Goal: Task Accomplishment & Management: Complete application form

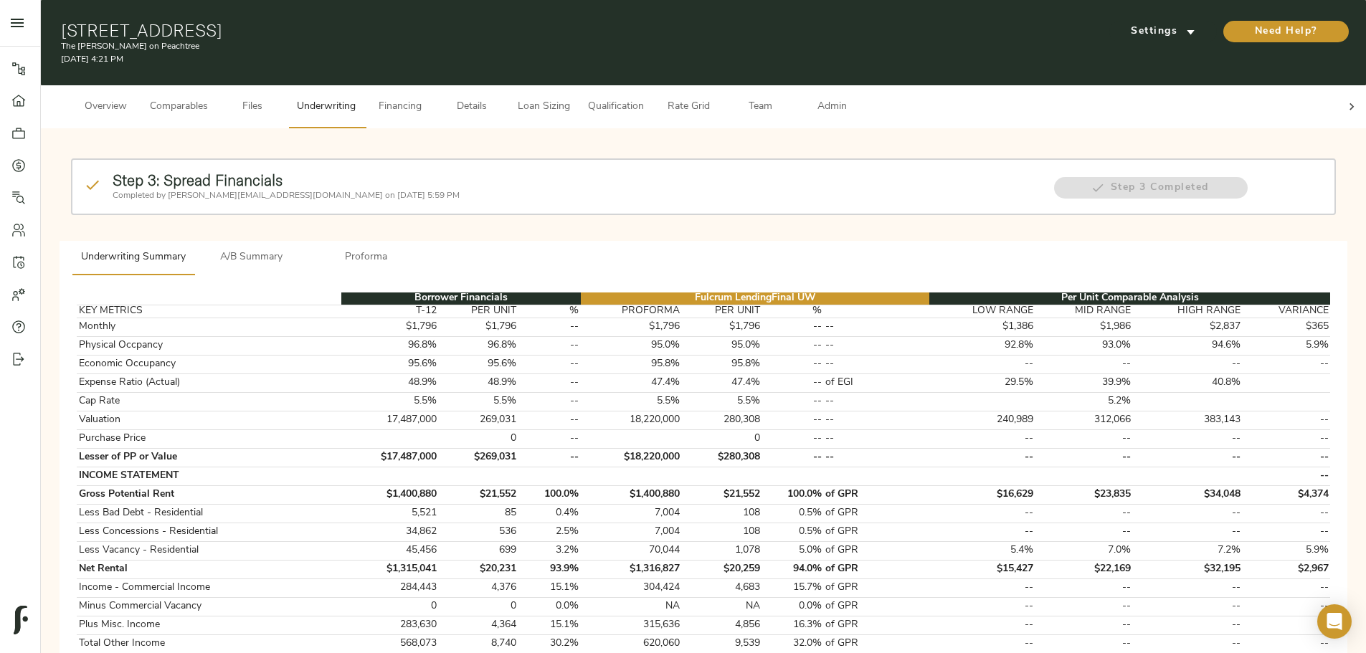
click at [364, 22] on h1 "[STREET_ADDRESS]" at bounding box center [489, 30] width 857 height 20
drag, startPoint x: 293, startPoint y: 22, endPoint x: 464, endPoint y: 23, distance: 170.7
click at [464, 23] on div "549 Peachtree St NE, Atlanta, GA 30308 The Byron on Peachtree August 25, 2025 4…" at bounding box center [703, 42] width 1325 height 85
copy h1 "549 Peachtree St NE"
drag, startPoint x: 475, startPoint y: 27, endPoint x: 619, endPoint y: 27, distance: 144.1
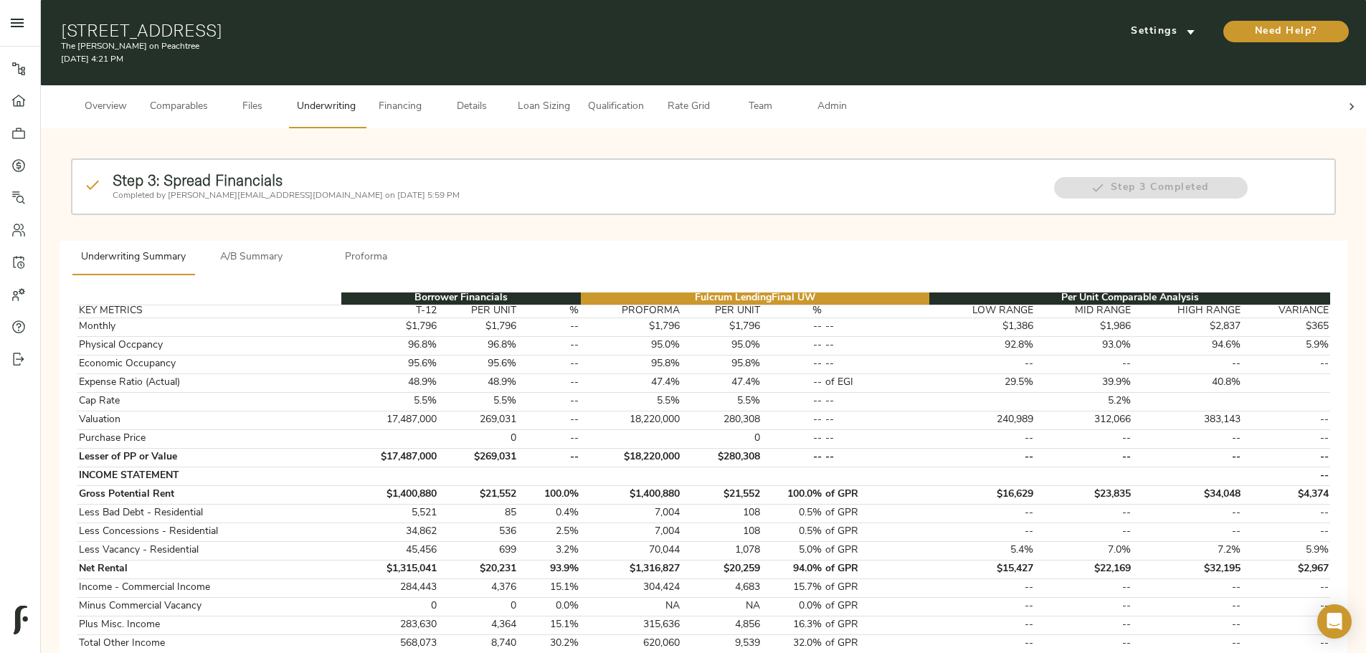
click at [619, 27] on h1 "549 Peachtree St NE, Atlanta, GA 30308" at bounding box center [489, 30] width 857 height 20
copy h1 "Atlanta, GA 30308"
click at [208, 98] on span "Comparables" at bounding box center [179, 107] width 58 height 18
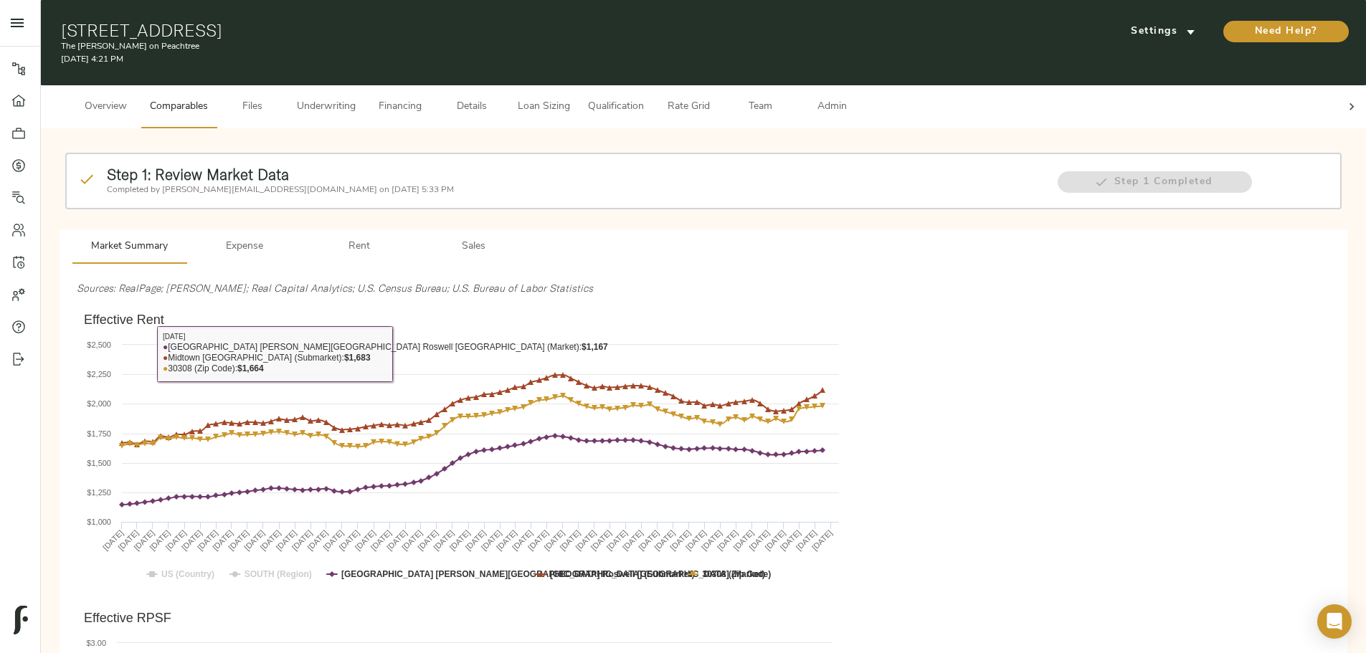
click at [133, 98] on span "Overview" at bounding box center [105, 107] width 54 height 18
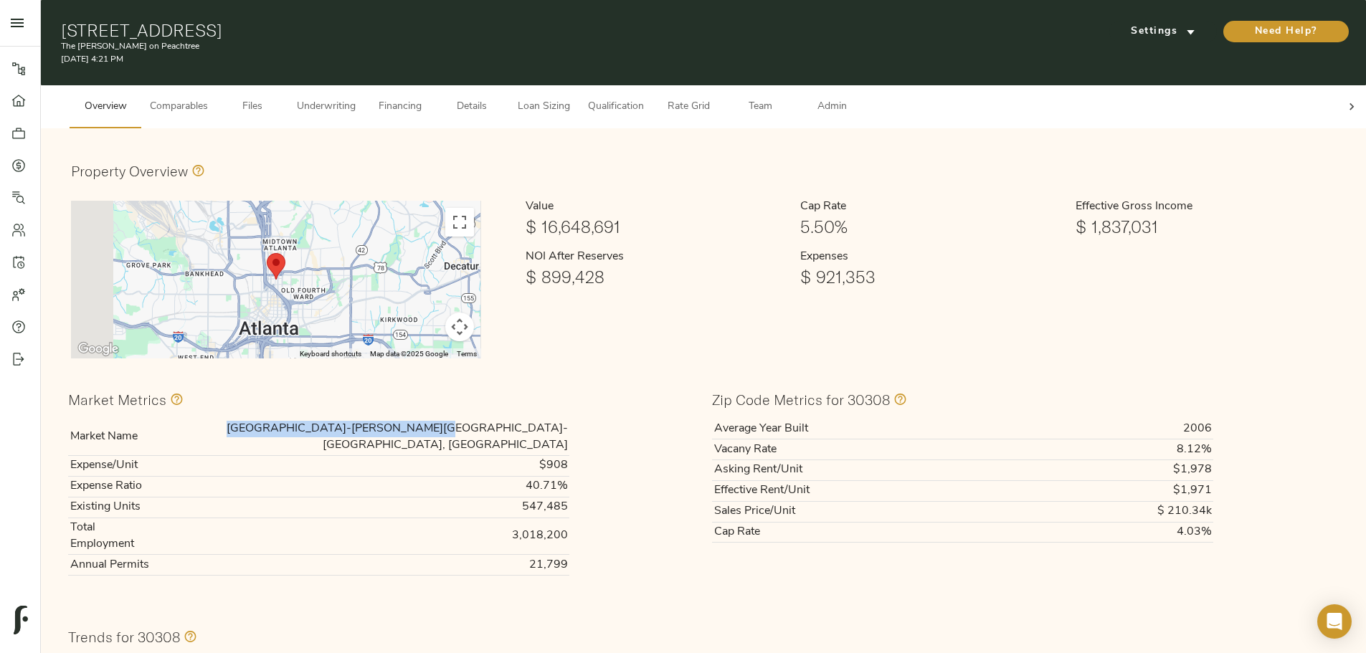
drag, startPoint x: 432, startPoint y: 410, endPoint x: 618, endPoint y: 414, distance: 185.8
click at [569, 419] on td "Atlanta-Sandy Springs-Roswell, GA" at bounding box center [361, 437] width 415 height 37
copy td "Atlanta-Sandy Springs-Roswell, GA"
click at [307, 493] on div "Market Metrics Market Name Atlanta-Sandy Springs-Roswell, GA Expense/Unit $908 …" at bounding box center [382, 485] width 644 height 212
click at [356, 98] on span "Underwriting" at bounding box center [326, 107] width 59 height 18
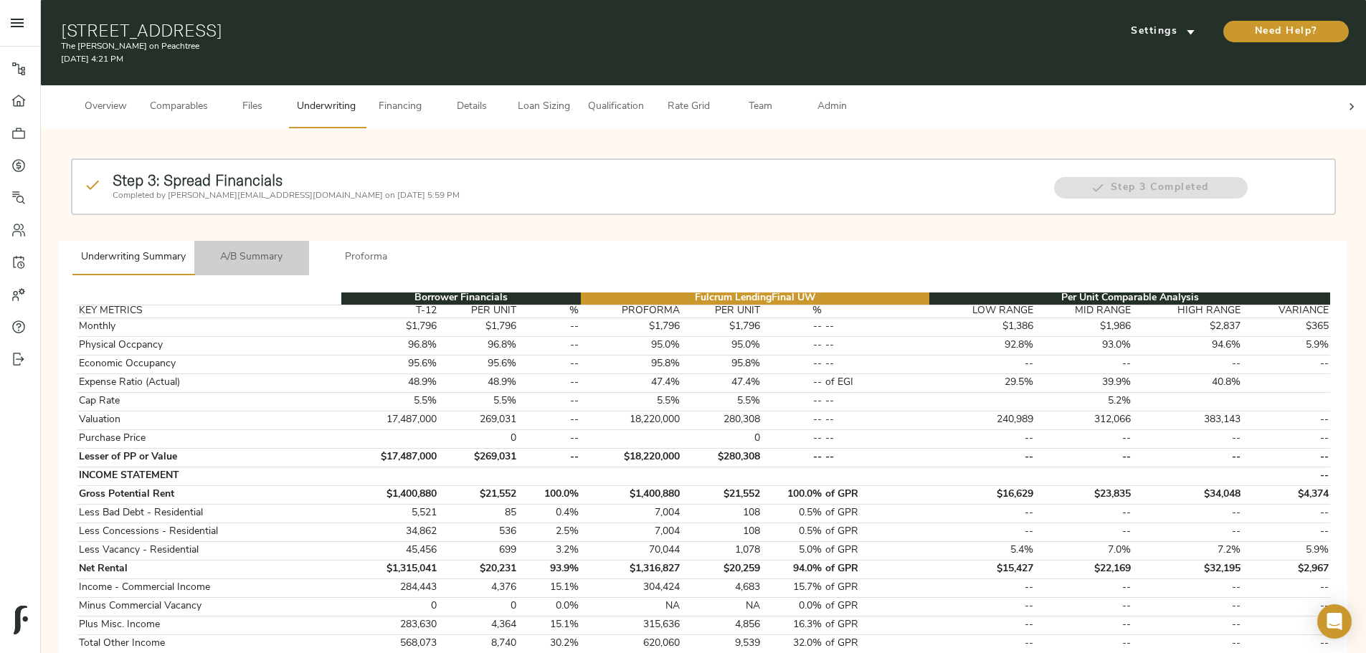
drag, startPoint x: 517, startPoint y: 226, endPoint x: 553, endPoint y: 247, distance: 41.8
click at [300, 249] on span "A/B Summary" at bounding box center [252, 258] width 98 height 18
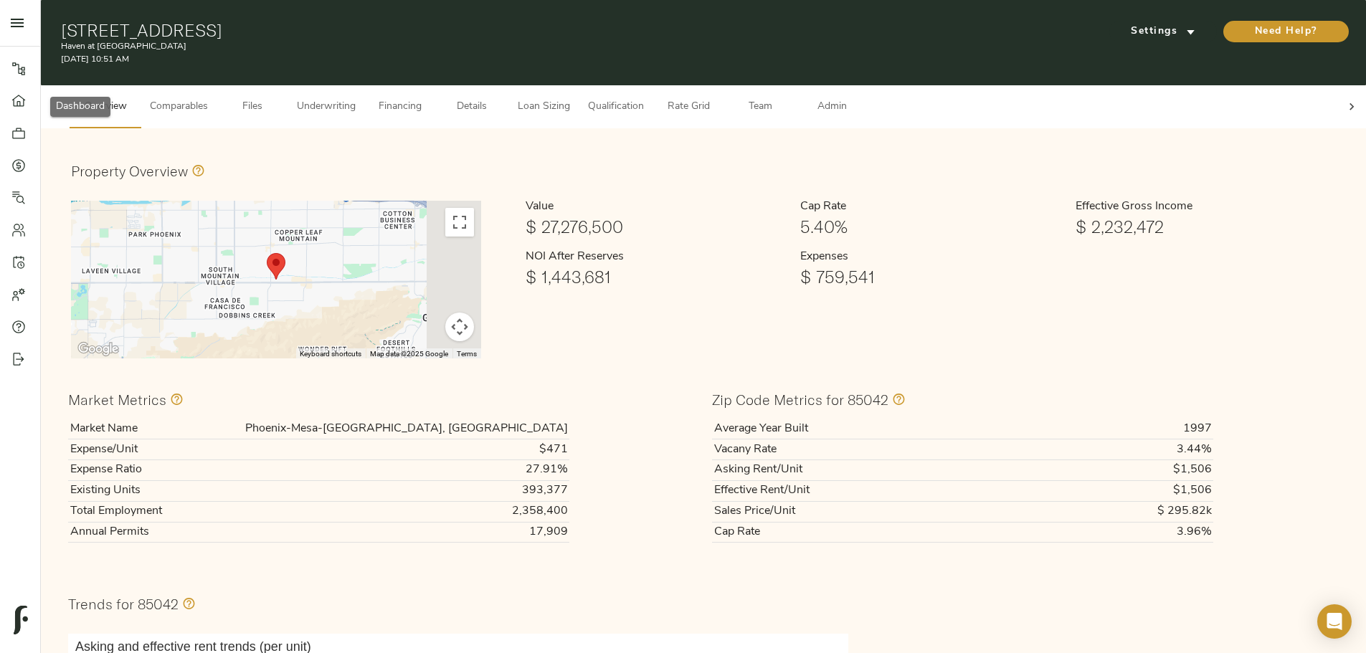
click at [25, 114] on link "Dashboard" at bounding box center [20, 101] width 40 height 32
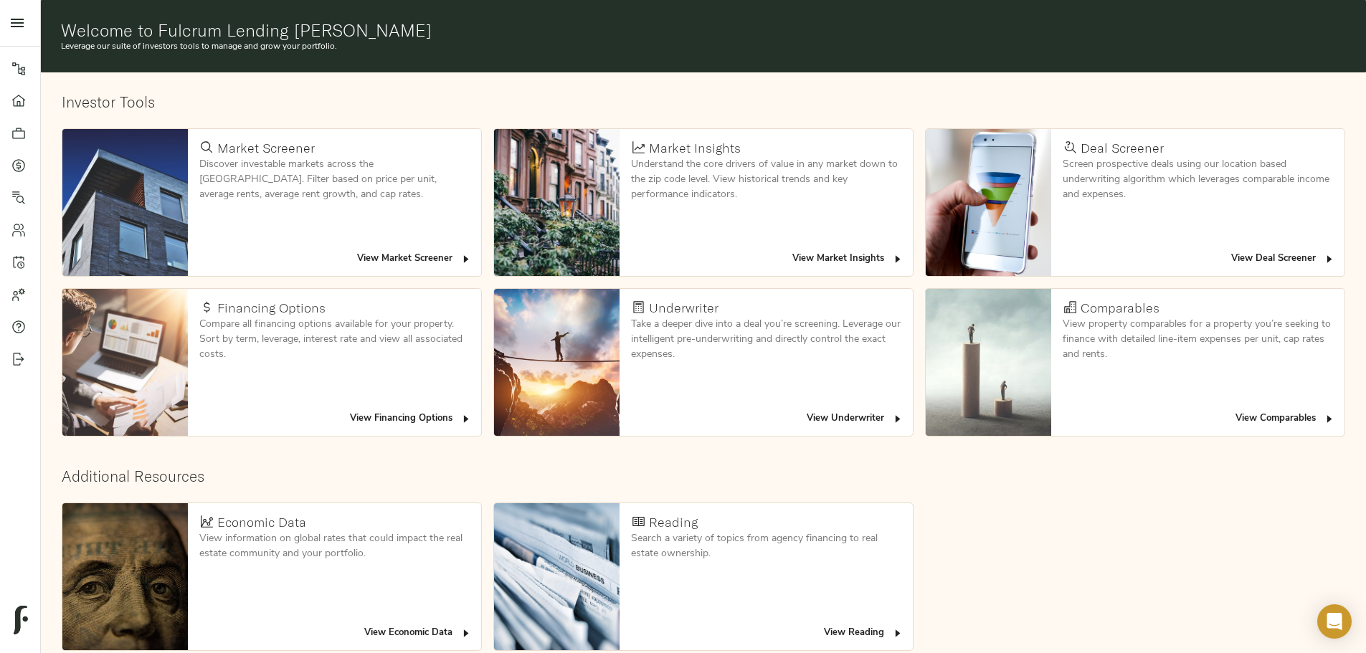
click at [1231, 251] on span "View Deal Screener" at bounding box center [1283, 259] width 104 height 16
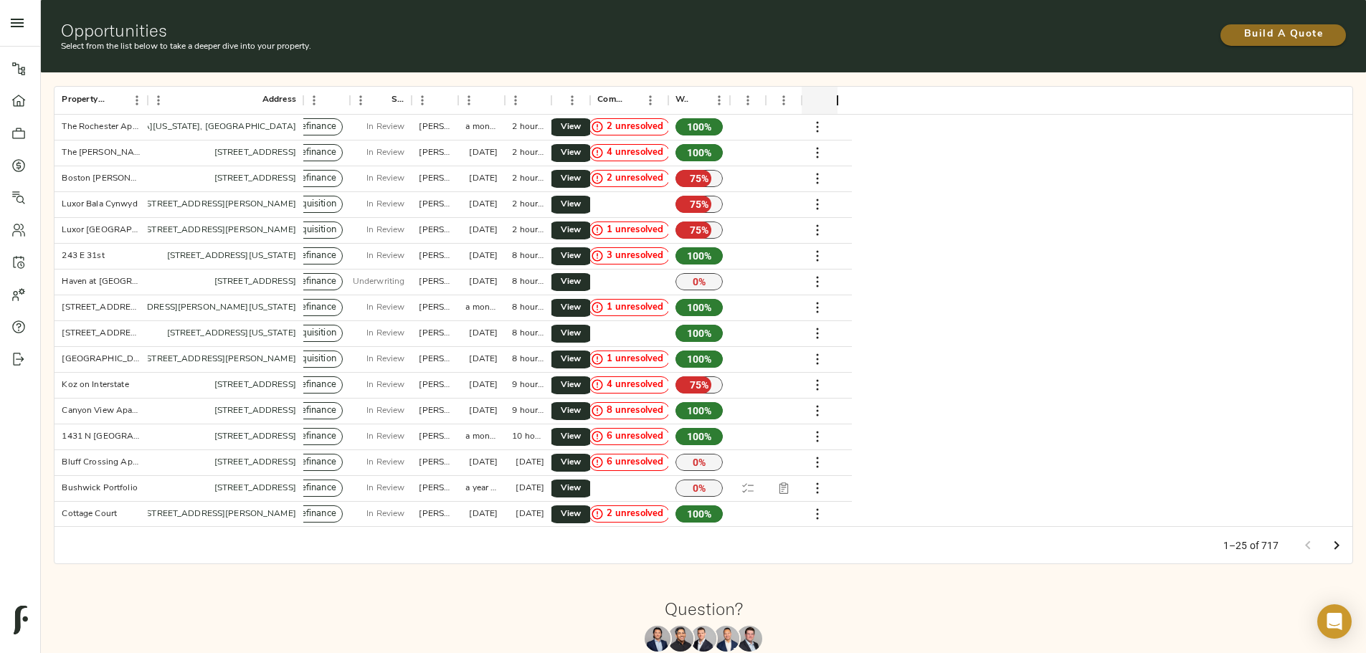
click at [1235, 26] on span "Build A Quote" at bounding box center [1283, 35] width 97 height 18
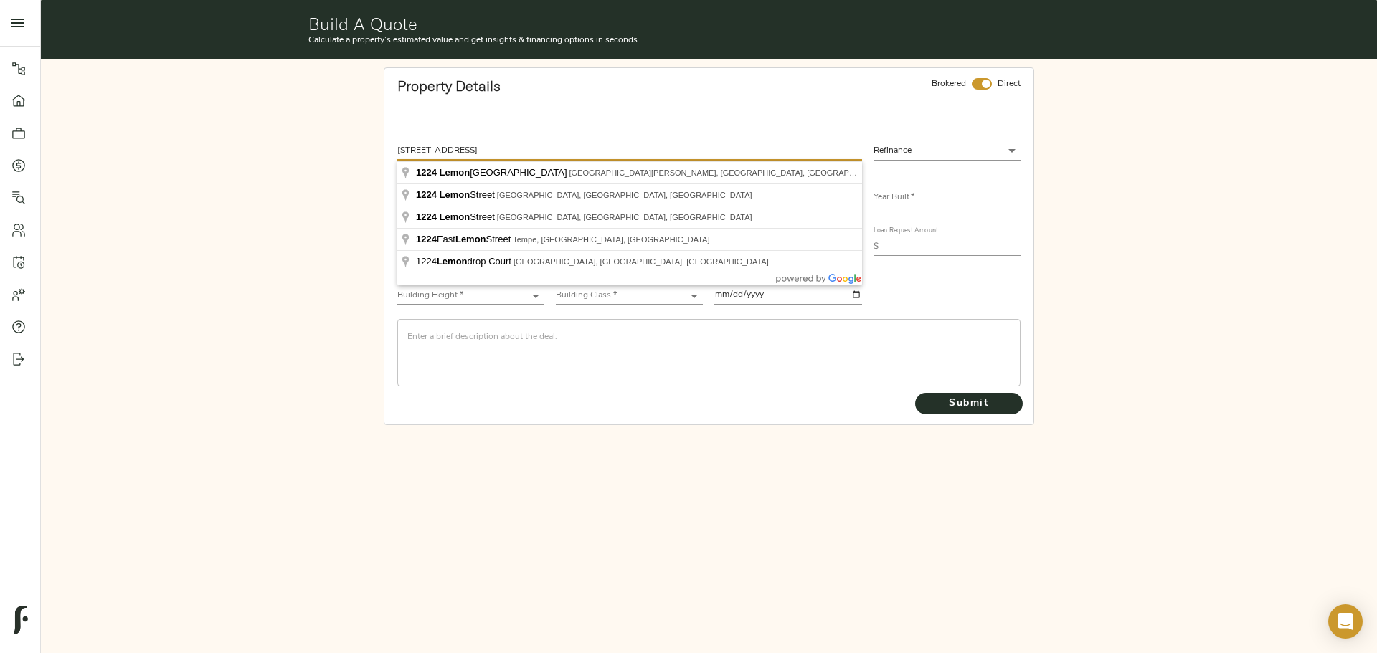
type input "[STREET_ADDRESS]"
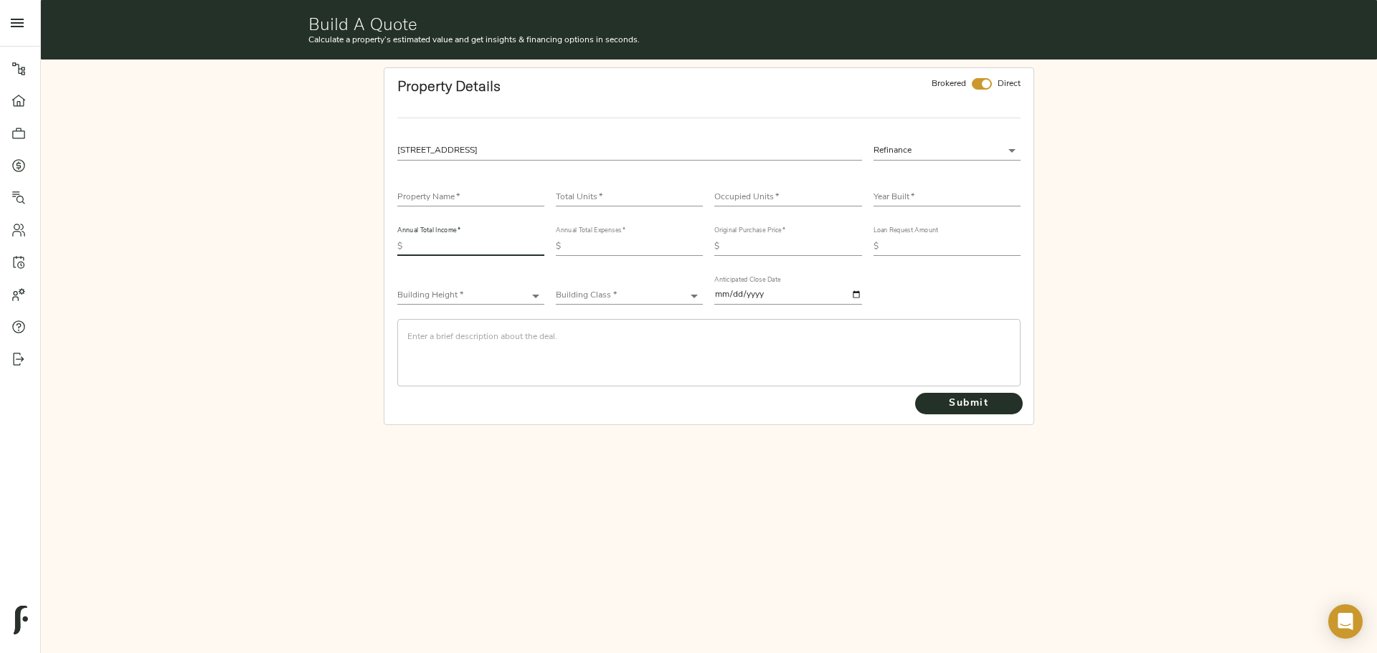
click at [986, 82] on input "checkbox" at bounding box center [986, 83] width 34 height 11
checkbox input "false"
click at [463, 195] on input "text" at bounding box center [470, 197] width 147 height 17
type input "Heights on Lemon"
click at [607, 188] on div "Total Units   *" at bounding box center [629, 192] width 147 height 29
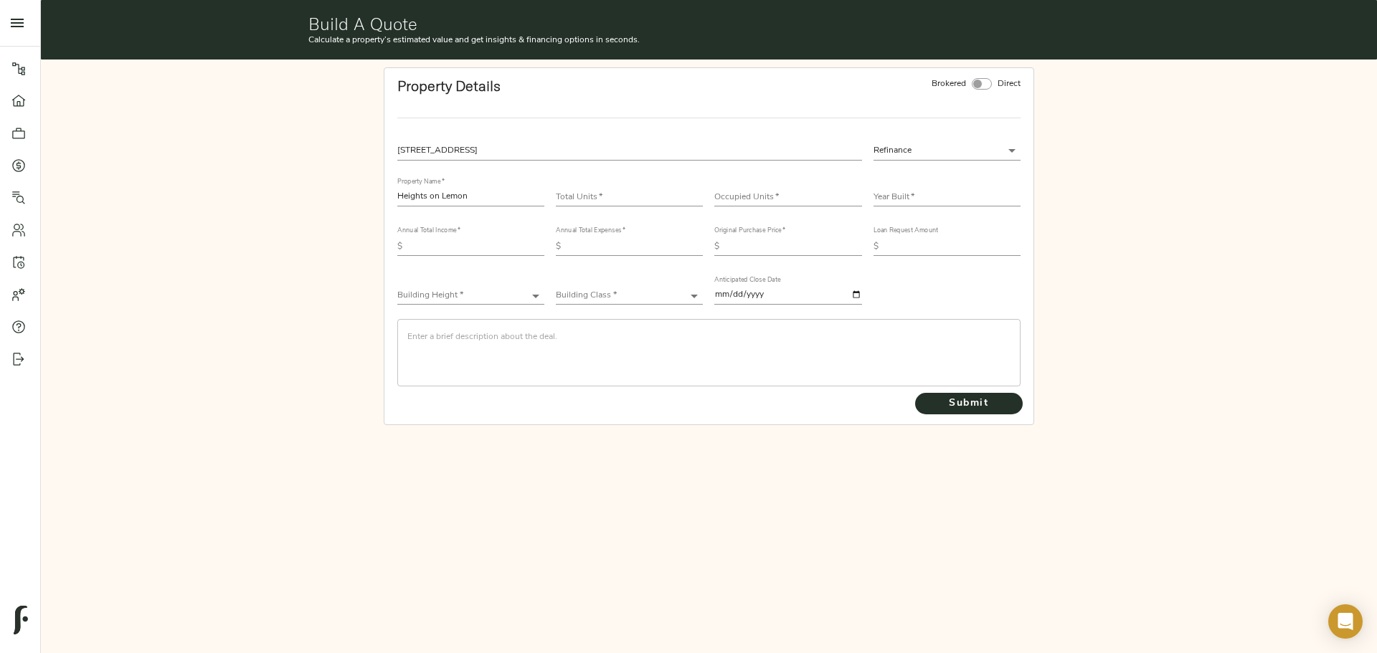
click at [607, 189] on input "number" at bounding box center [629, 197] width 147 height 17
type input "65"
click at [744, 197] on input "number" at bounding box center [787, 197] width 147 height 17
click at [760, 199] on input "number" at bounding box center [787, 197] width 147 height 17
type input "64"
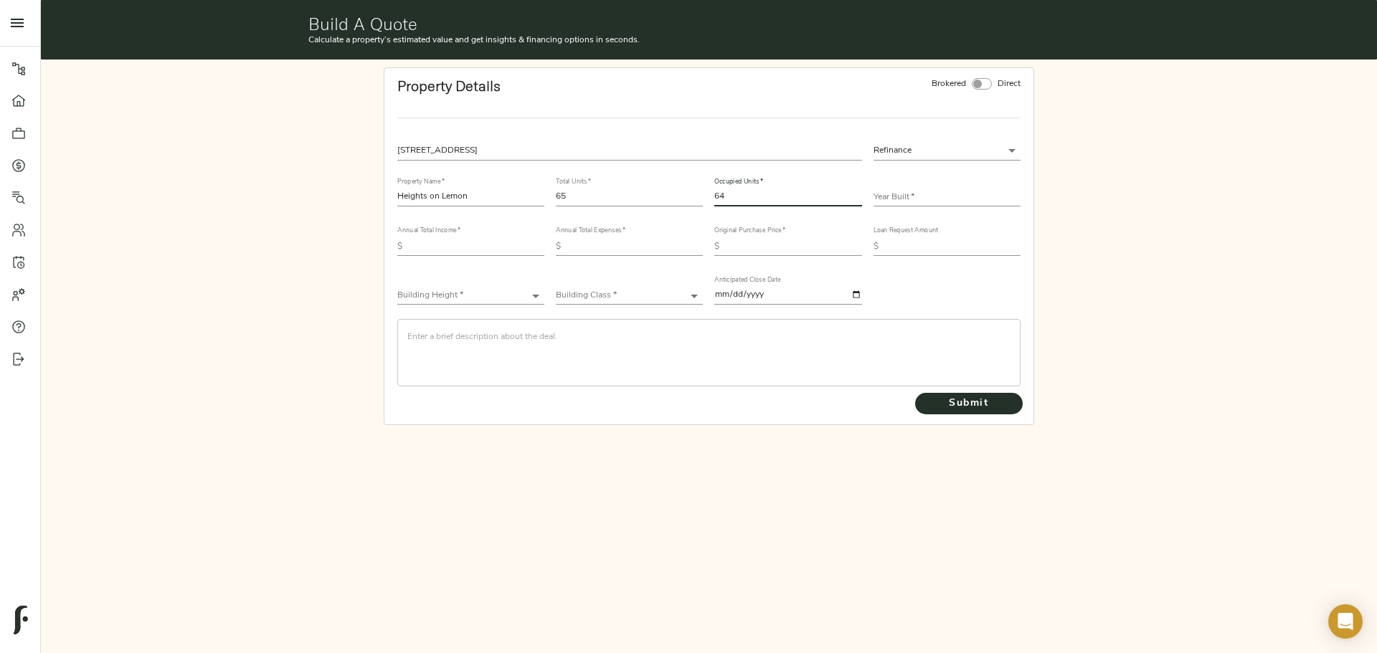
click at [964, 196] on input "text" at bounding box center [946, 197] width 147 height 17
click at [911, 192] on input "text" at bounding box center [946, 197] width 147 height 17
type input "1985"
drag, startPoint x: 422, startPoint y: 244, endPoint x: 612, endPoint y: 309, distance: 200.9
click at [422, 244] on input "text" at bounding box center [476, 246] width 136 height 17
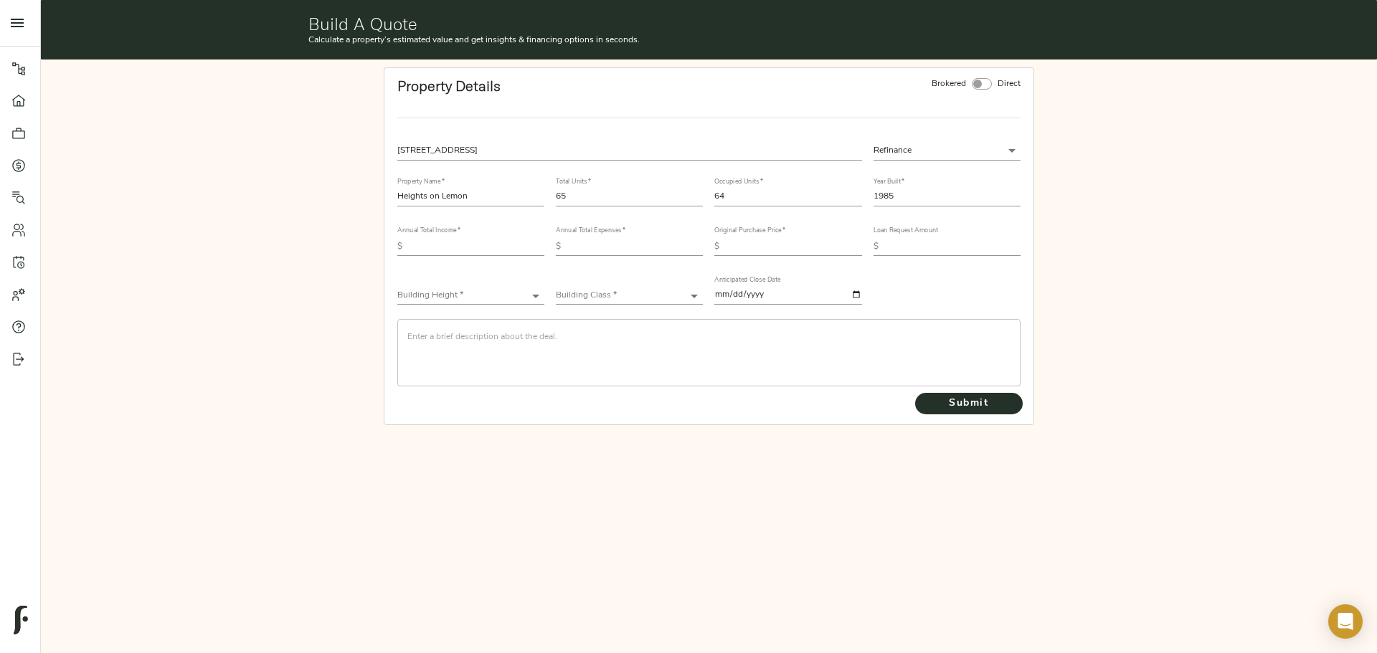
click at [428, 249] on input "text" at bounding box center [476, 246] width 136 height 17
type input "1,334,686"
click at [625, 245] on input "text" at bounding box center [634, 246] width 136 height 17
type input "345,349"
click at [758, 250] on input "text" at bounding box center [793, 246] width 136 height 17
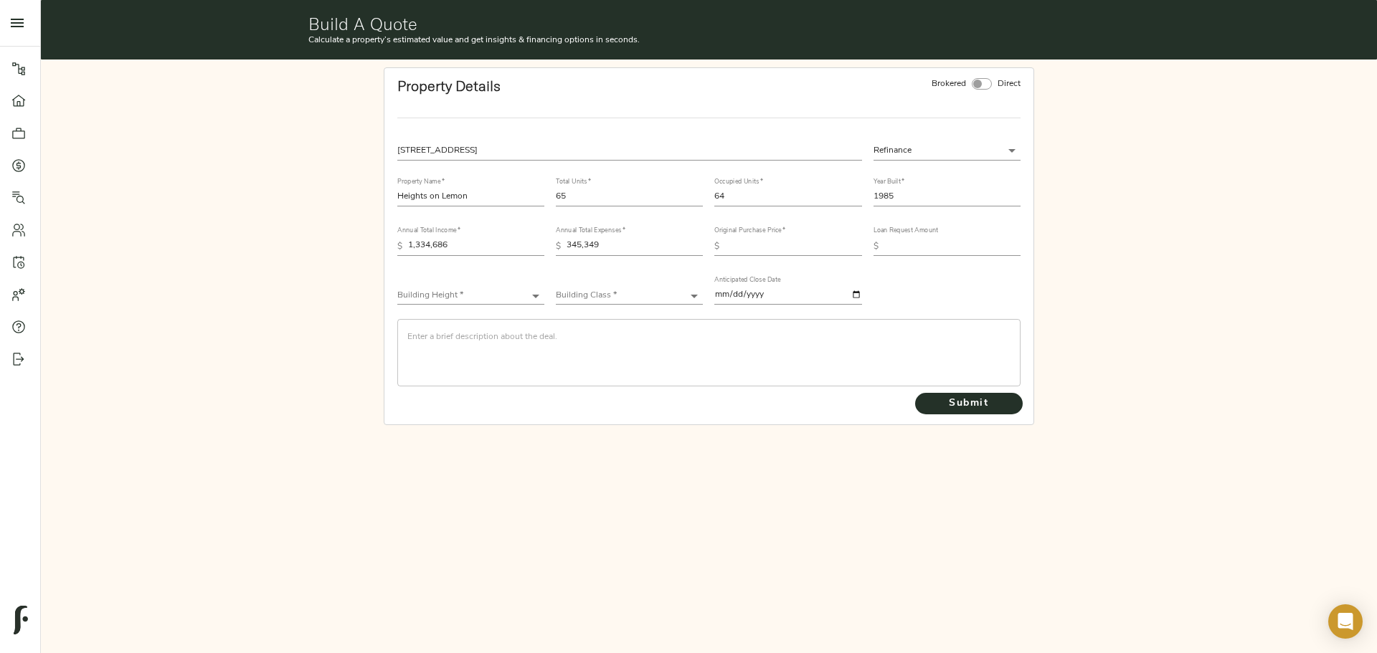
click at [794, 248] on input "text" at bounding box center [793, 246] width 136 height 17
type input "15,250,000"
click at [918, 245] on input "text" at bounding box center [952, 246] width 136 height 17
click at [949, 247] on input "text" at bounding box center [952, 246] width 136 height 17
type input "10,500,000"
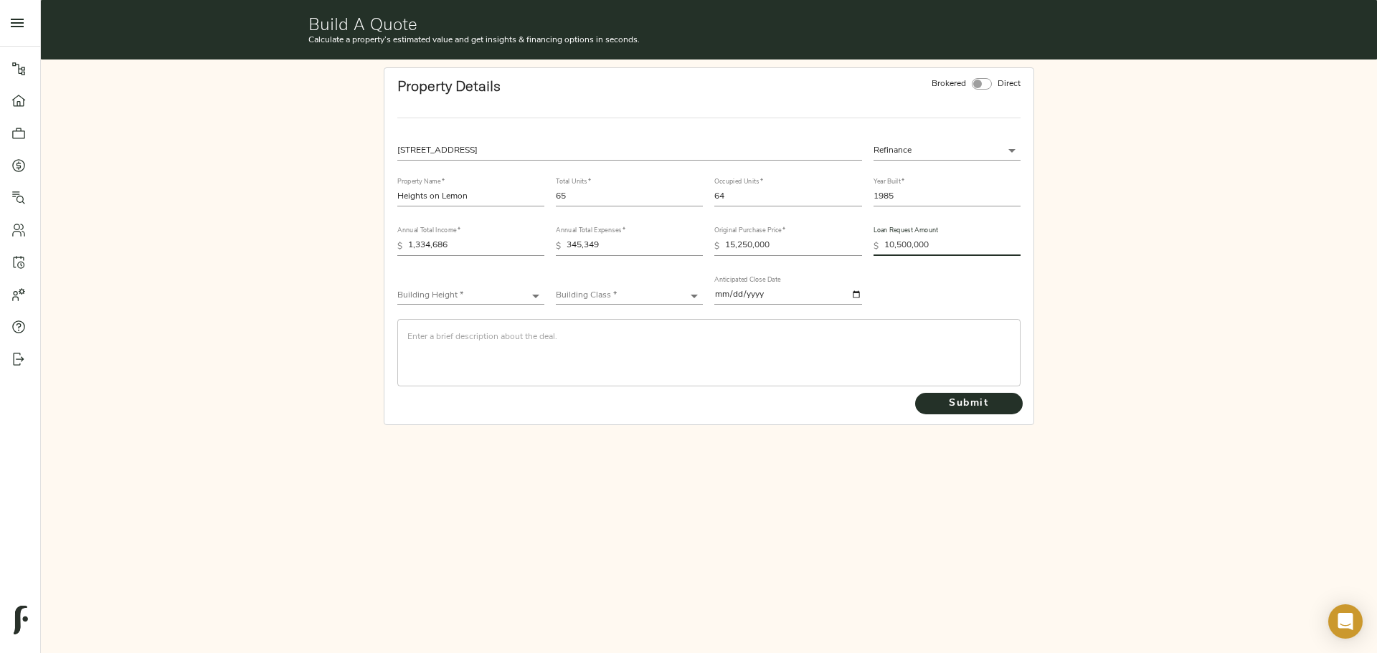
click at [438, 298] on body "Haven at [GEOGRAPHIC_DATA] - [STREET_ADDRESS] Pipeline Dashboard Portfolio Quot…" at bounding box center [688, 326] width 1377 height 653
click at [448, 338] on li "Low-Rise (1-3 stories)" at bounding box center [470, 339] width 147 height 22
type input "Low-Rise"
click at [589, 288] on body "Haven at [GEOGRAPHIC_DATA] - [STREET_ADDRESS] Pipeline Dashboard Portfolio Quot…" at bounding box center [688, 326] width 1377 height 653
click at [649, 356] on li "Class B" at bounding box center [629, 361] width 147 height 22
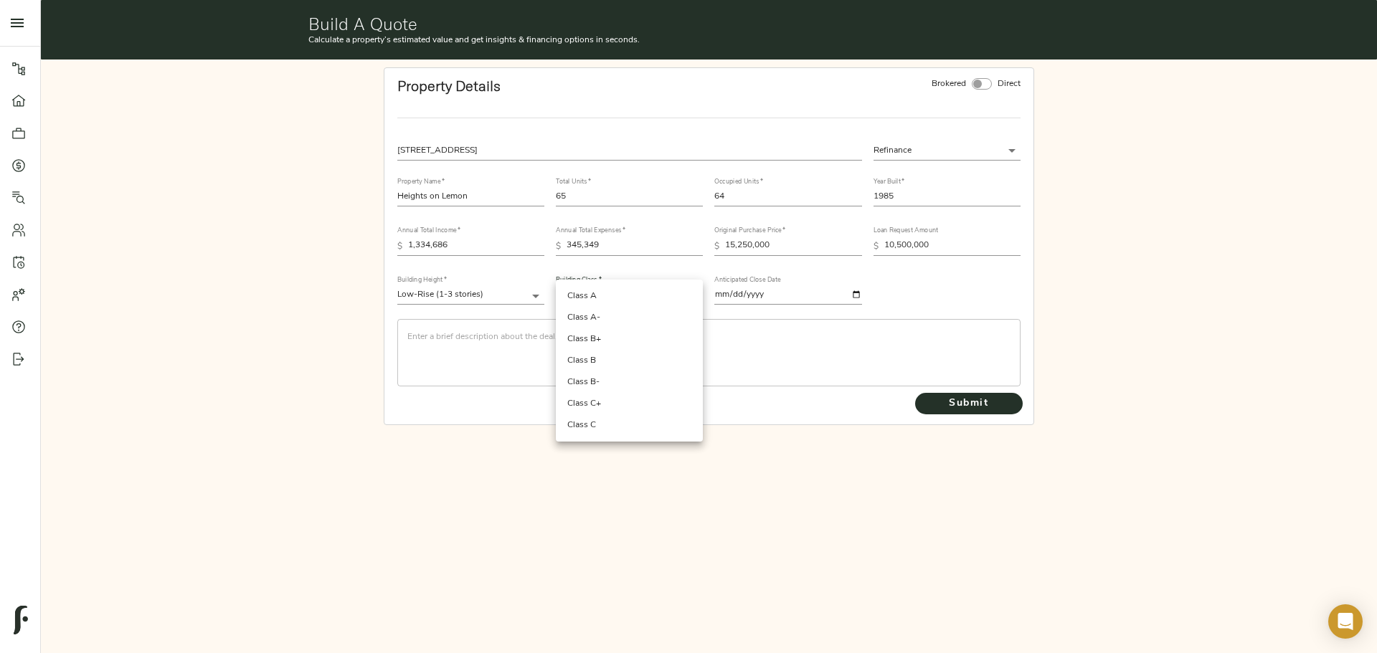
type input "Class B"
click at [571, 335] on textarea at bounding box center [708, 352] width 603 height 41
click at [474, 341] on textarea at bounding box center [708, 352] width 603 height 41
click at [560, 337] on textarea "Deal in from [GEOGRAPHIC_DATA] at [PERSON_NAME][GEOGRAPHIC_DATA]." at bounding box center [708, 352] width 603 height 41
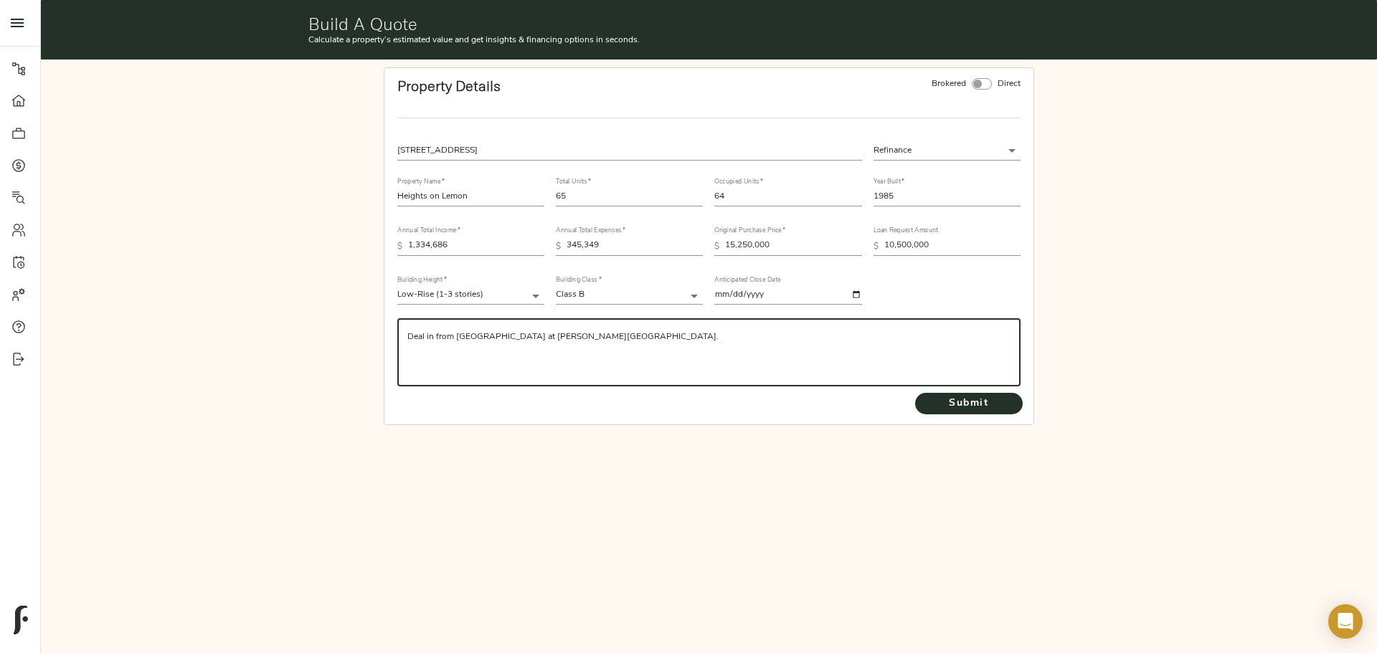
paste textarea "65 unit multifamily property in [GEOGRAPHIC_DATA], [GEOGRAPHIC_DATA] that I dis…"
click at [552, 333] on textarea "Deal in from [GEOGRAPHIC_DATA] at [PERSON_NAME][GEOGRAPHIC_DATA]. 65 unit multi…" at bounding box center [708, 352] width 603 height 41
click at [726, 339] on textarea "Deal in from [GEOGRAPHIC_DATA] at [PERSON_NAME][GEOGRAPHIC_DATA]. 65 unit multi…" at bounding box center [708, 352] width 603 height 41
click at [794, 336] on textarea "Deal in from [GEOGRAPHIC_DATA] at [PERSON_NAME][GEOGRAPHIC_DATA]. 65 unit multi…" at bounding box center [708, 352] width 603 height 41
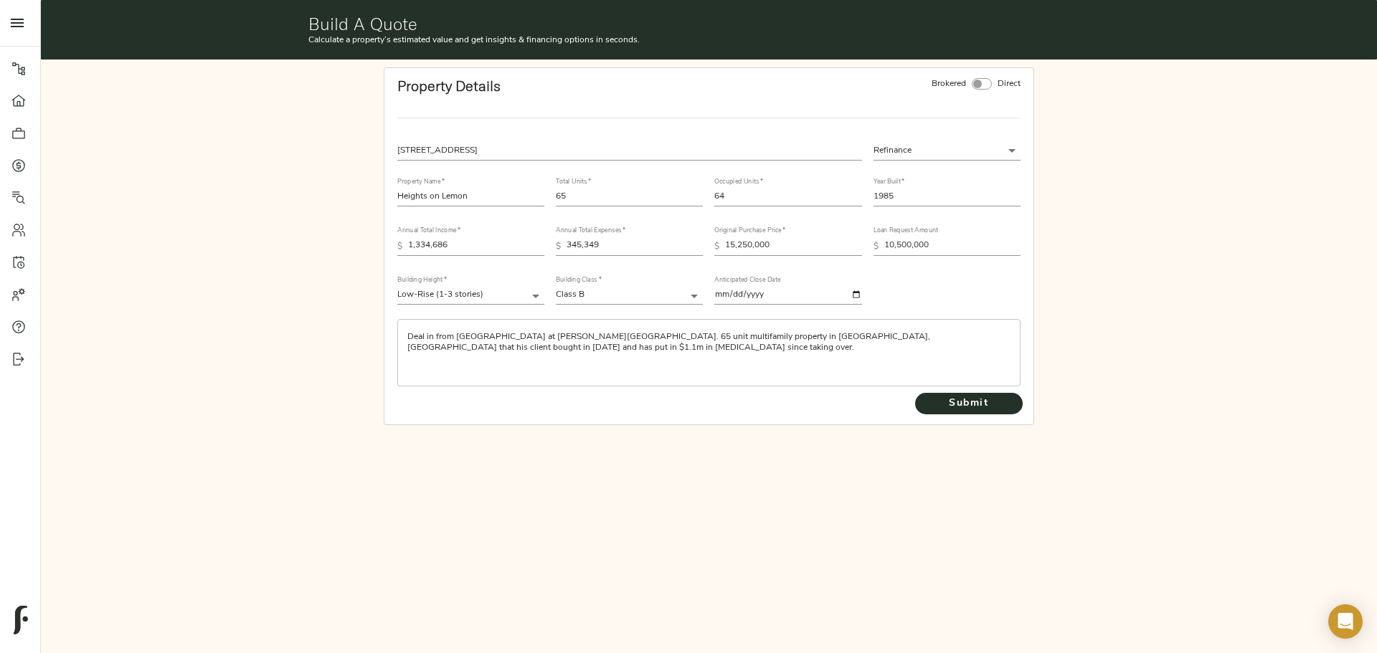
click at [1012, 338] on div "Deal in from [GEOGRAPHIC_DATA] at [PERSON_NAME][GEOGRAPHIC_DATA]. 65 unit multi…" at bounding box center [708, 352] width 623 height 67
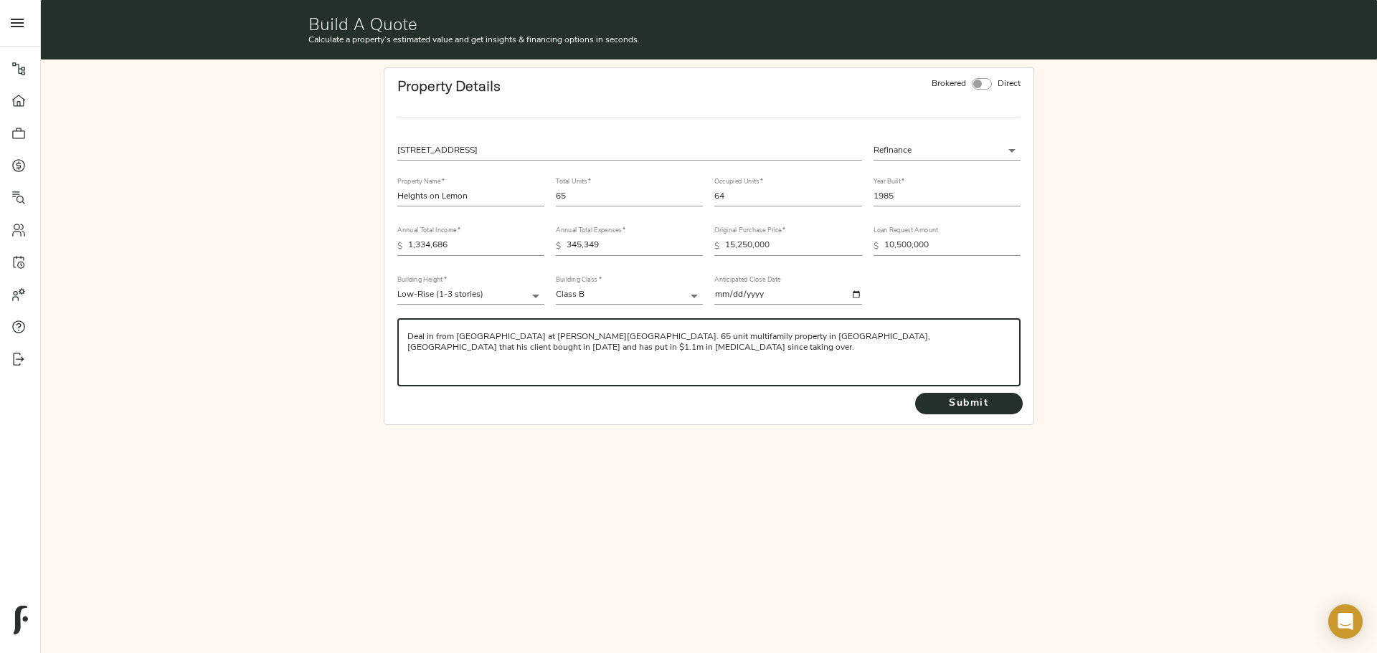
click at [1010, 338] on div "Deal in from [GEOGRAPHIC_DATA] at [PERSON_NAME][GEOGRAPHIC_DATA]. 65 unit multi…" at bounding box center [708, 352] width 623 height 67
click at [1007, 338] on textarea "Deal in from [GEOGRAPHIC_DATA] at [PERSON_NAME][GEOGRAPHIC_DATA]. 65 unit multi…" at bounding box center [708, 352] width 603 height 41
paste textarea "Property is 98%"
type textarea "Deal in from [GEOGRAPHIC_DATA] at [PERSON_NAME][GEOGRAPHIC_DATA]. 65 unit multi…"
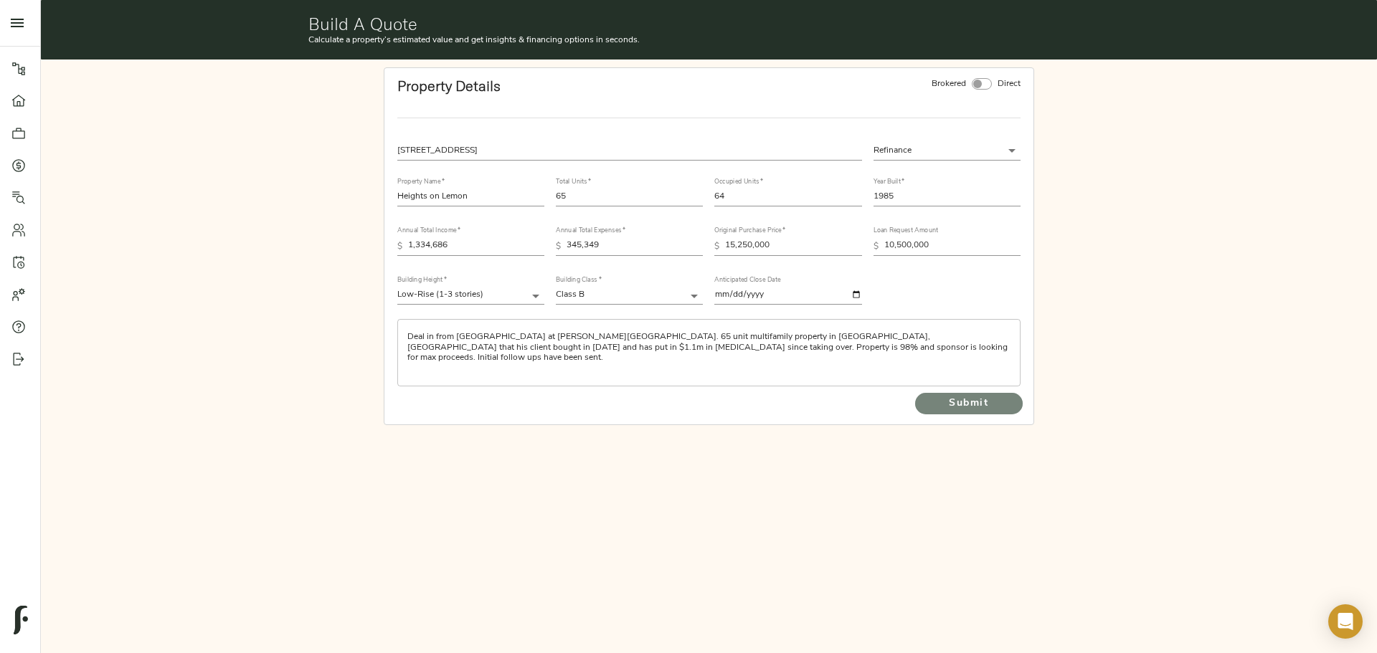
click at [956, 397] on span "Submit" at bounding box center [968, 404] width 79 height 18
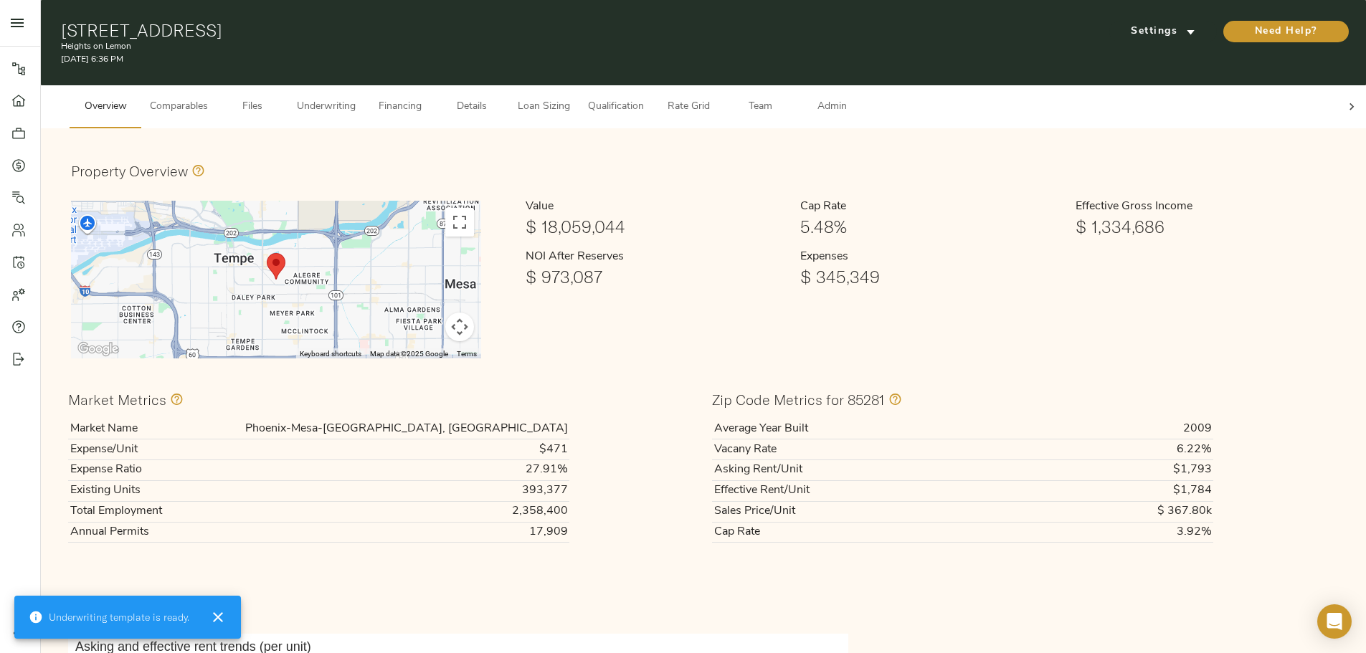
click at [1344, 100] on icon at bounding box center [1351, 107] width 14 height 14
click at [859, 98] on span "Admin" at bounding box center [831, 107] width 54 height 18
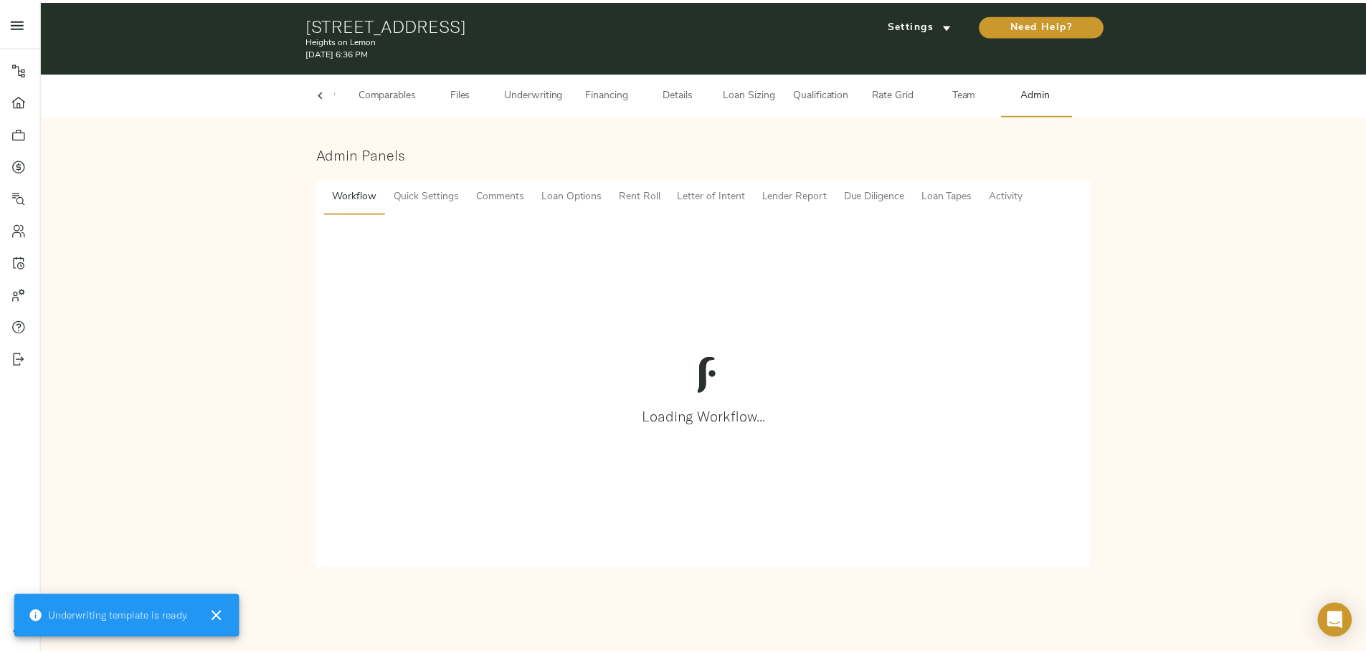
scroll to position [0, 56]
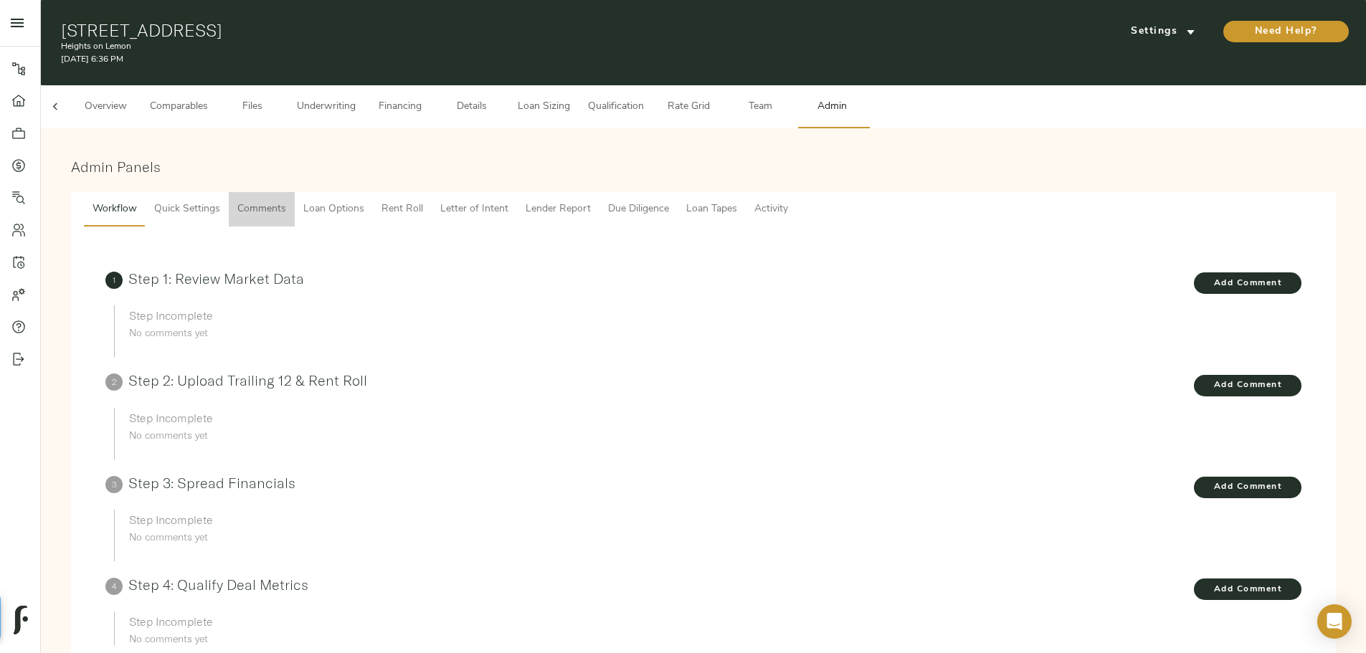
drag, startPoint x: 488, startPoint y: 194, endPoint x: 540, endPoint y: 204, distance: 52.6
click at [286, 201] on span "Comments" at bounding box center [261, 210] width 49 height 18
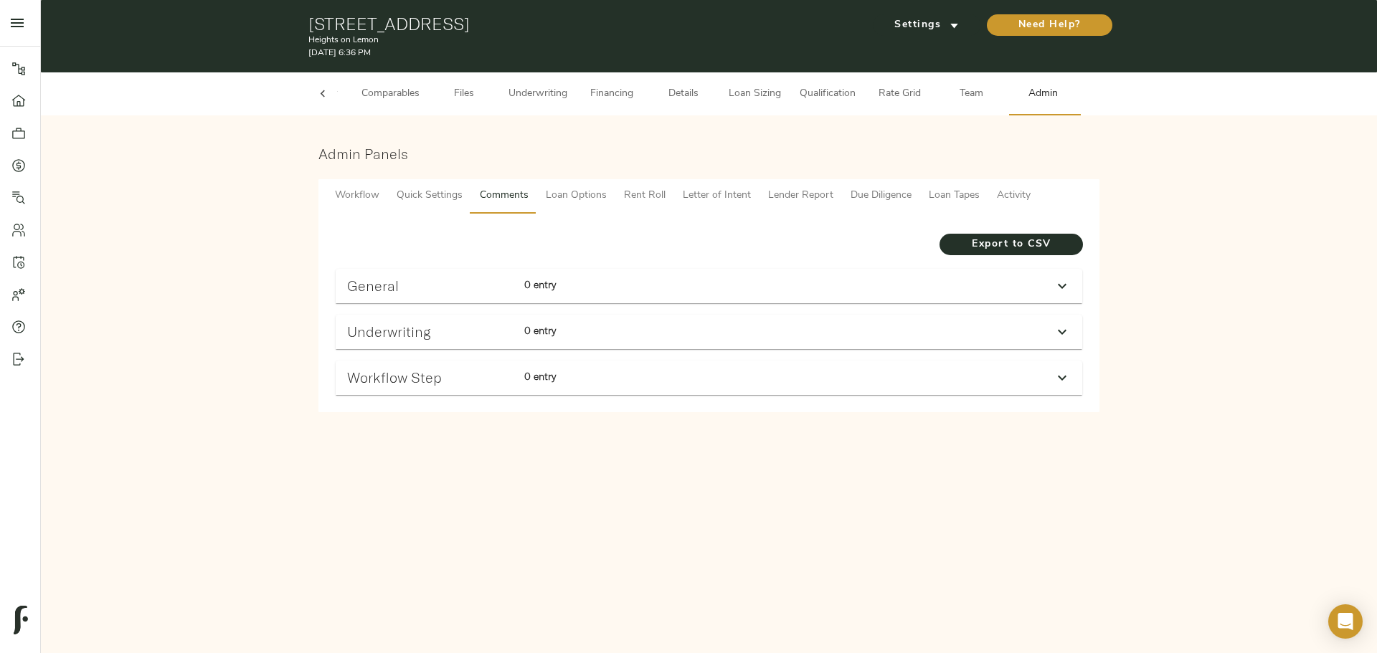
click at [556, 293] on div "0 entry" at bounding box center [577, 286] width 118 height 28
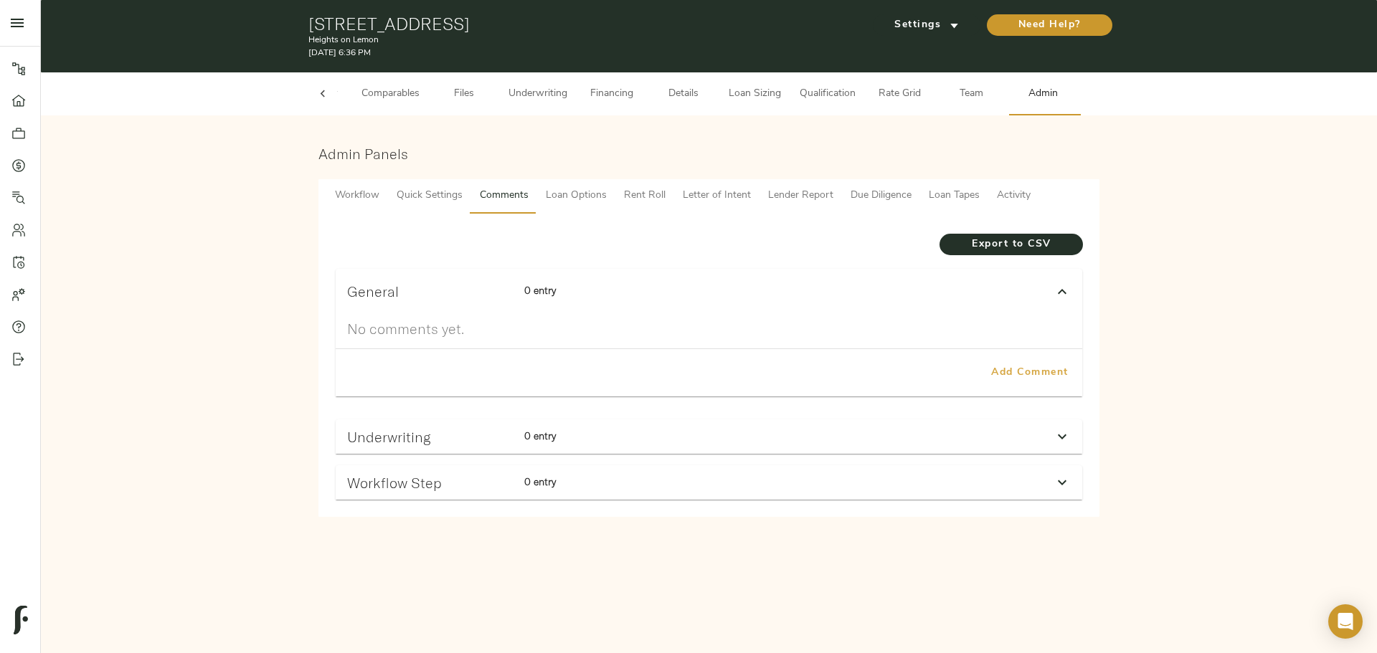
click at [995, 370] on span "Add Comment" at bounding box center [1030, 373] width 82 height 18
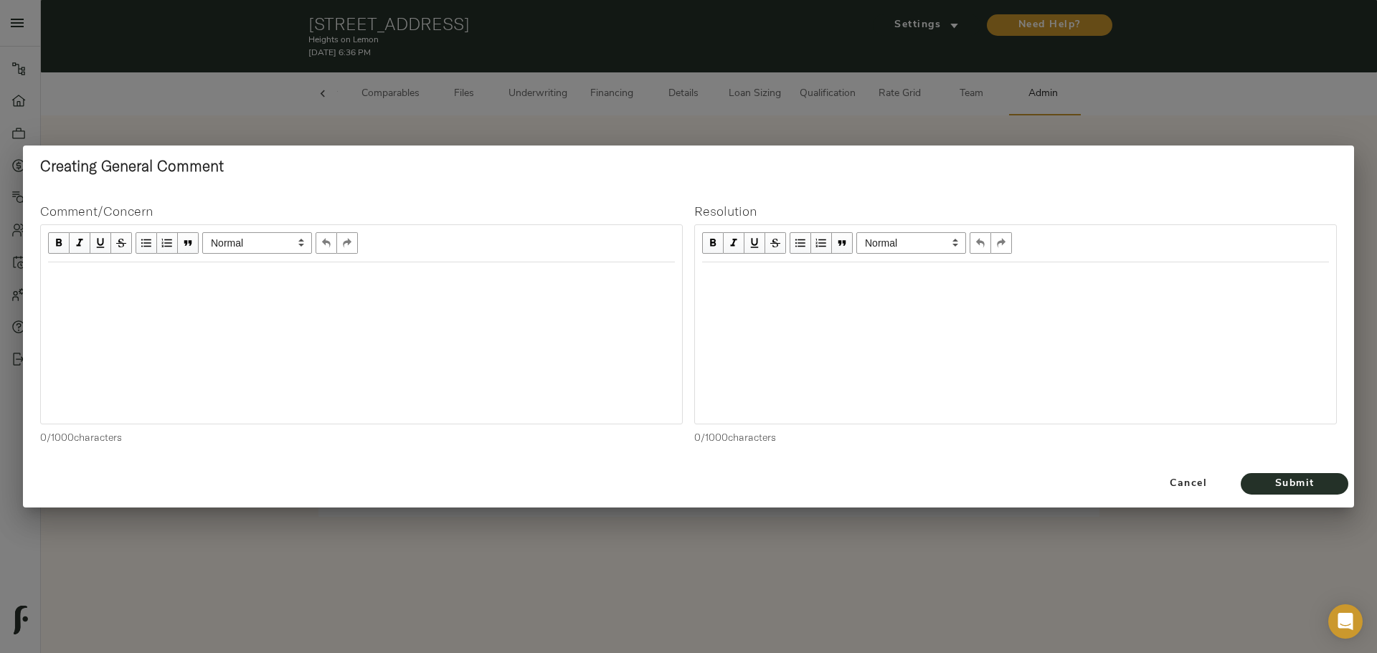
click at [121, 275] on div "Edit text" at bounding box center [361, 278] width 627 height 16
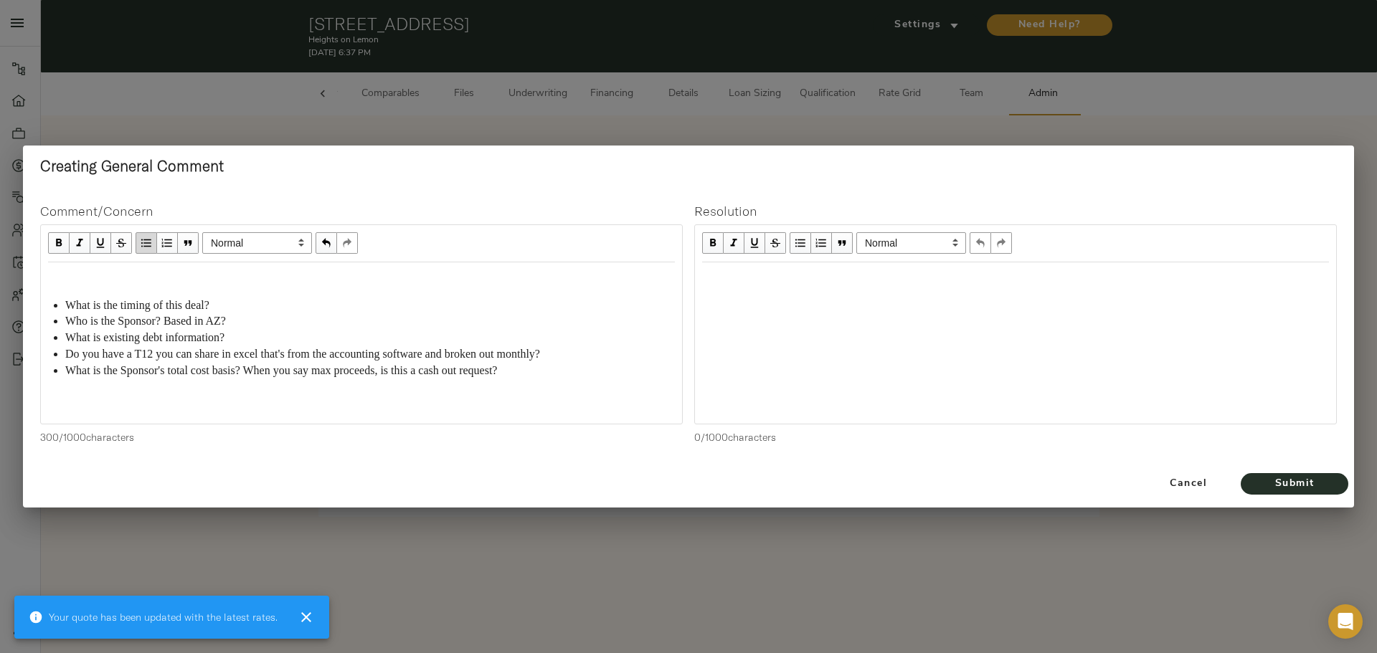
click at [91, 280] on div "Edit text" at bounding box center [361, 278] width 627 height 16
click at [1293, 476] on span "Submit" at bounding box center [1294, 484] width 79 height 18
